Goal: Navigation & Orientation: Find specific page/section

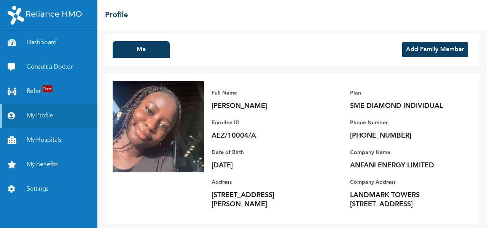
scroll to position [34, 0]
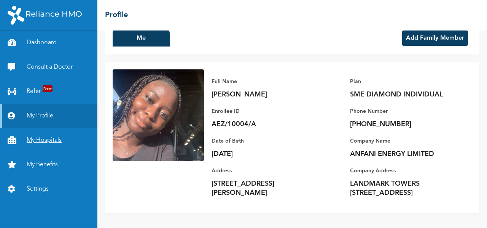
click at [49, 140] on link "My Hospitals" at bounding box center [48, 140] width 97 height 24
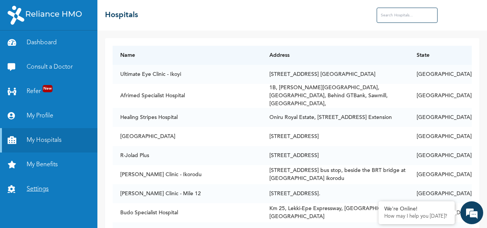
click at [45, 188] on link "Settings" at bounding box center [48, 189] width 97 height 24
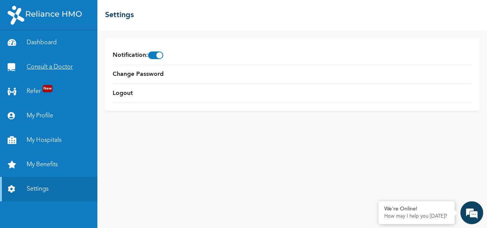
click at [40, 69] on link "Consult a Doctor" at bounding box center [48, 67] width 97 height 24
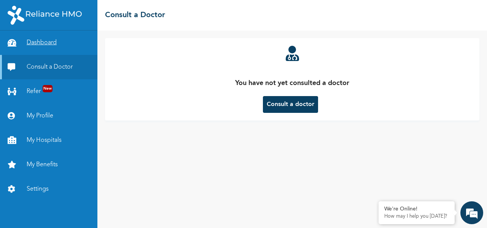
click at [39, 40] on link "Dashboard" at bounding box center [48, 42] width 97 height 24
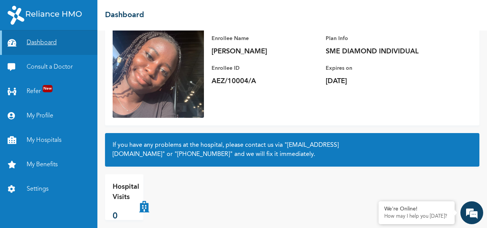
scroll to position [67, 0]
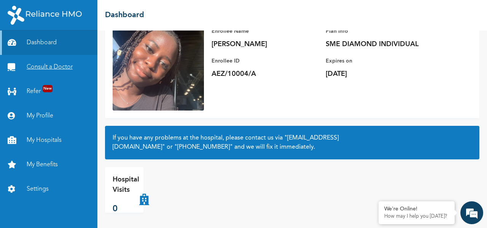
click at [50, 62] on link "Consult a Doctor" at bounding box center [48, 67] width 97 height 24
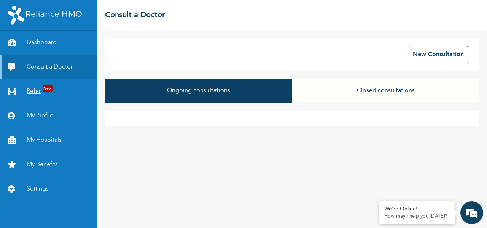
click at [29, 98] on link "Refer New" at bounding box center [48, 91] width 97 height 24
